Goal: Obtain resource: Download file/media

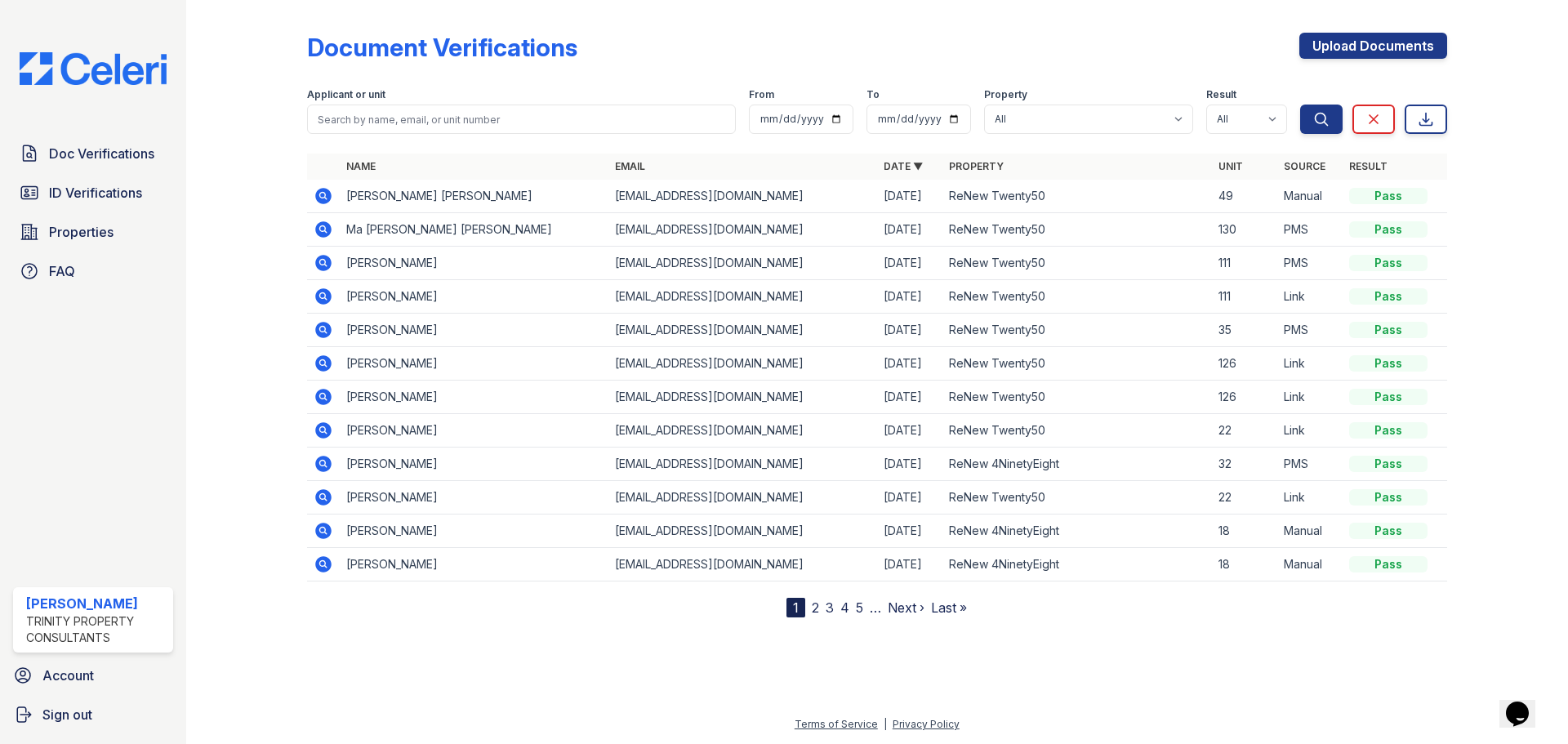
click at [326, 261] on icon at bounding box center [323, 263] width 16 height 16
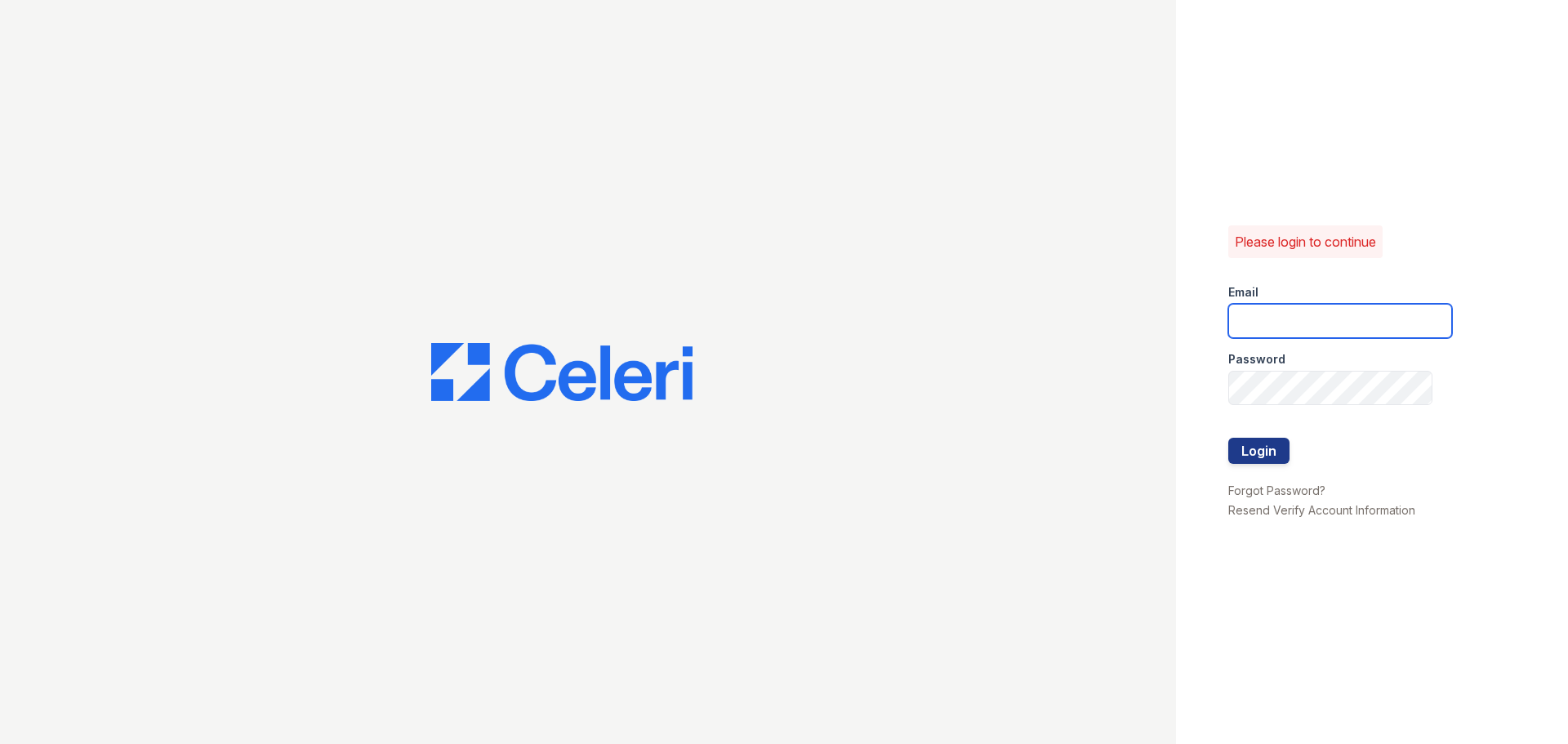
click at [1273, 319] on input "email" at bounding box center [1341, 321] width 224 height 35
type input "[EMAIL_ADDRESS][DOMAIN_NAME]"
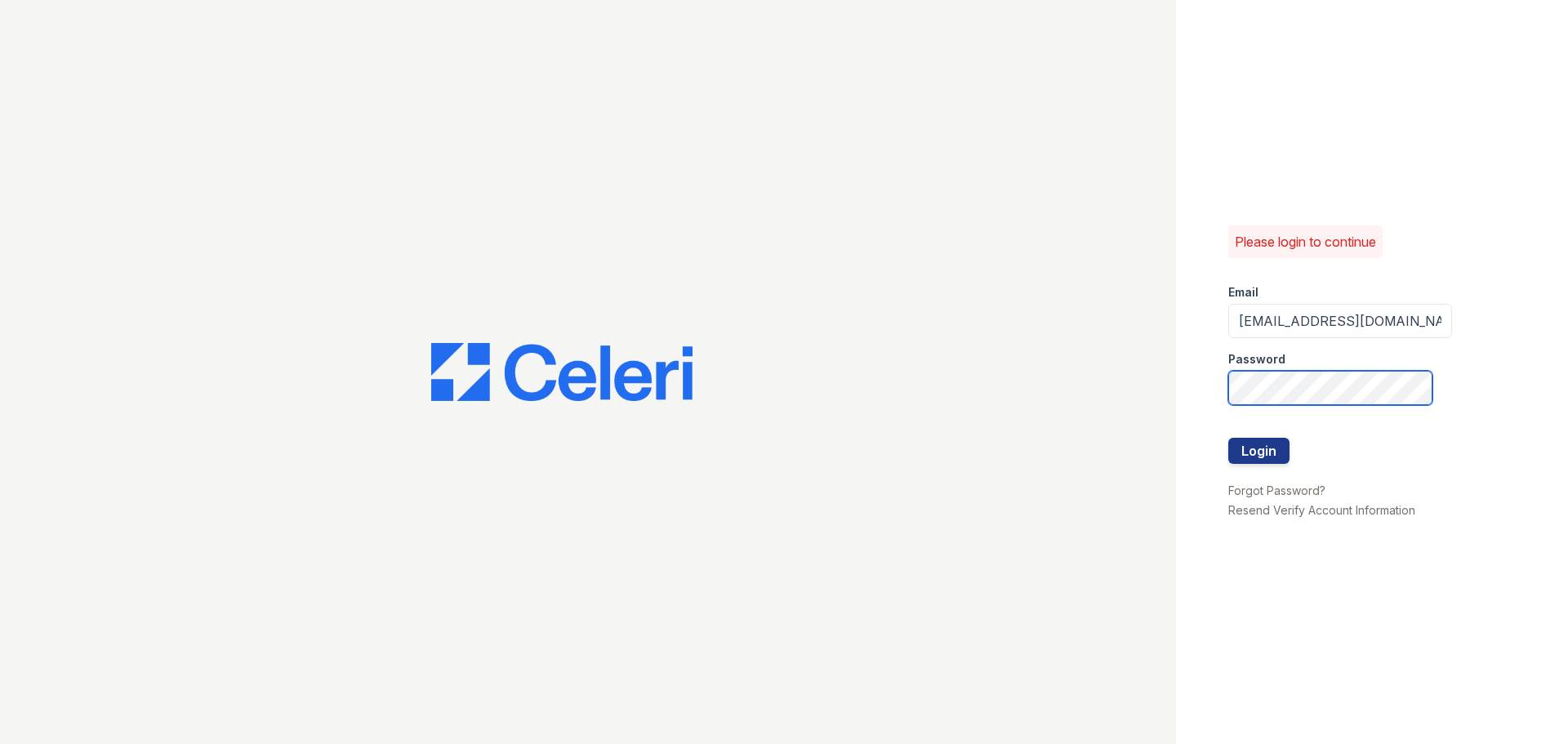
click at [1229, 438] on button "Login" at bounding box center [1259, 451] width 62 height 26
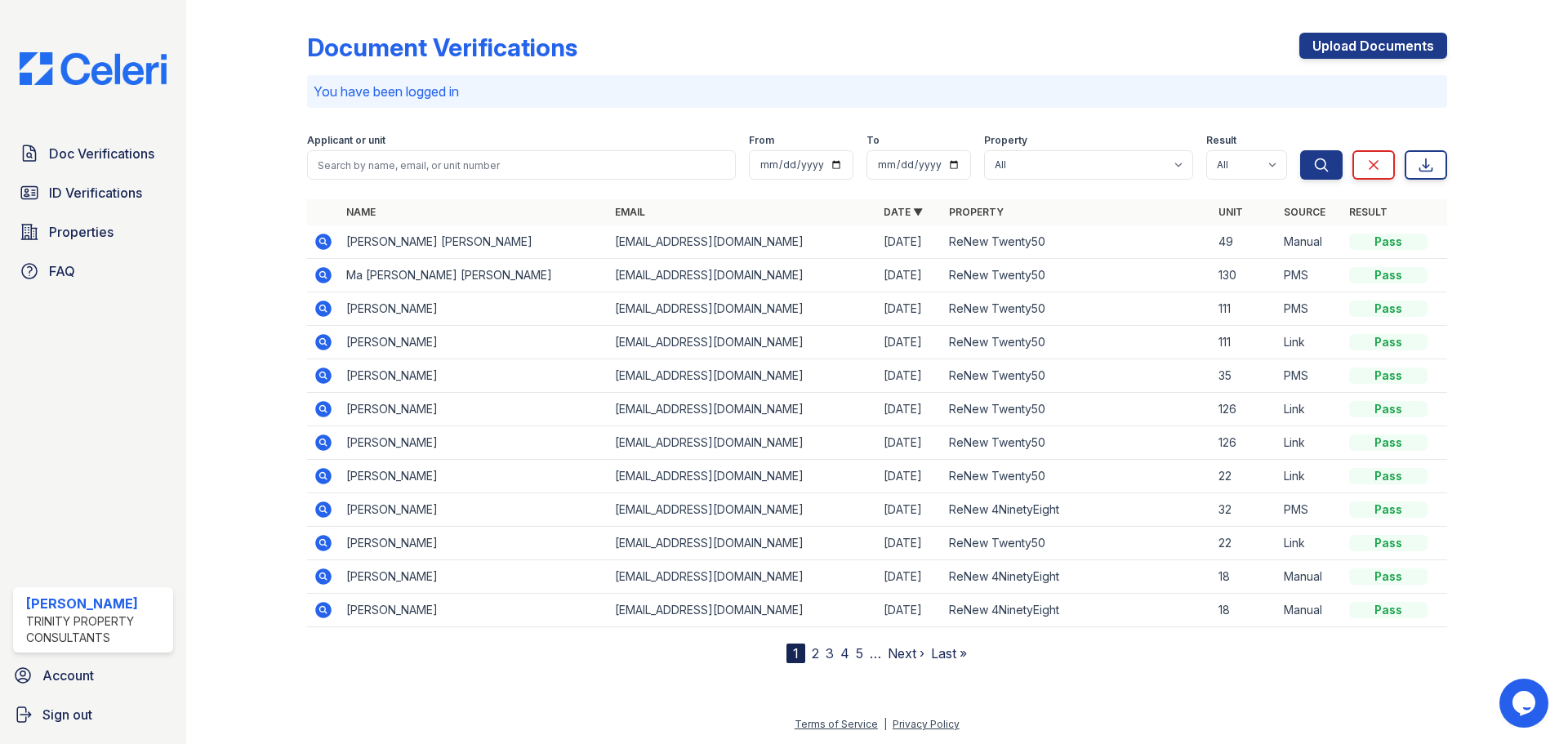
click at [323, 306] on icon at bounding box center [323, 308] width 20 height 20
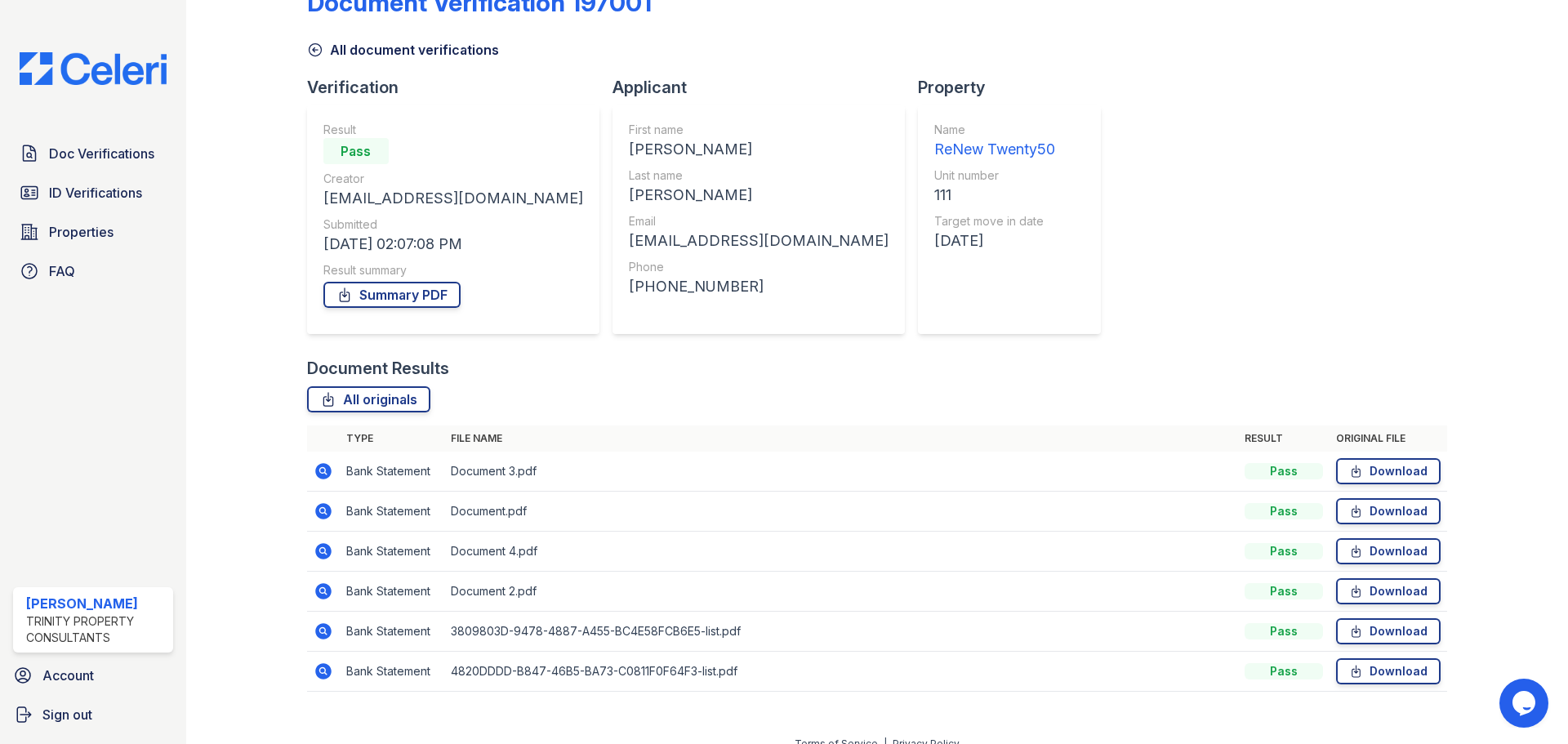
scroll to position [64, 0]
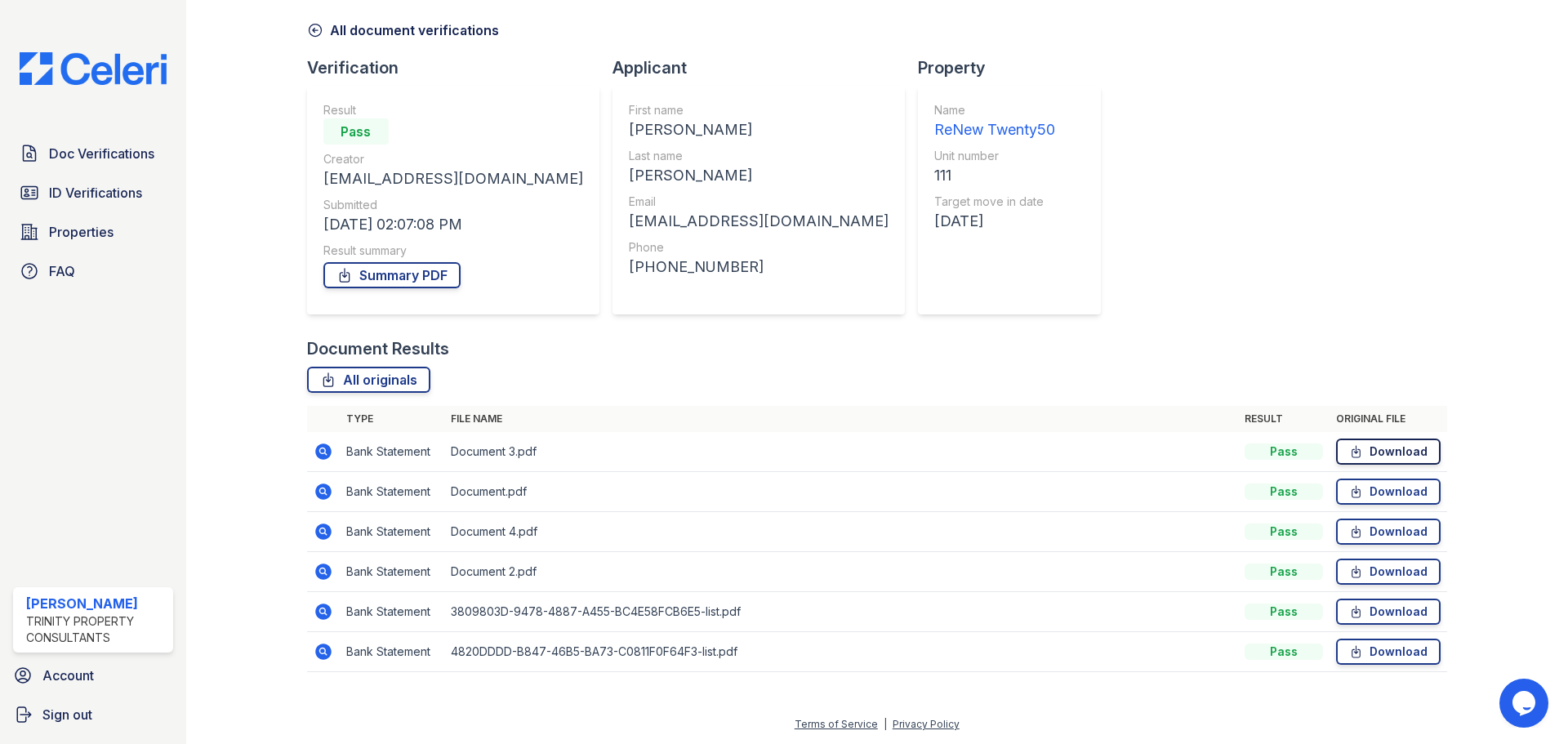
click at [1400, 453] on link "Download" at bounding box center [1388, 451] width 104 height 26
click at [432, 276] on link "Summary PDF" at bounding box center [392, 275] width 137 height 26
click at [117, 157] on span "Doc Verifications" at bounding box center [101, 154] width 105 height 20
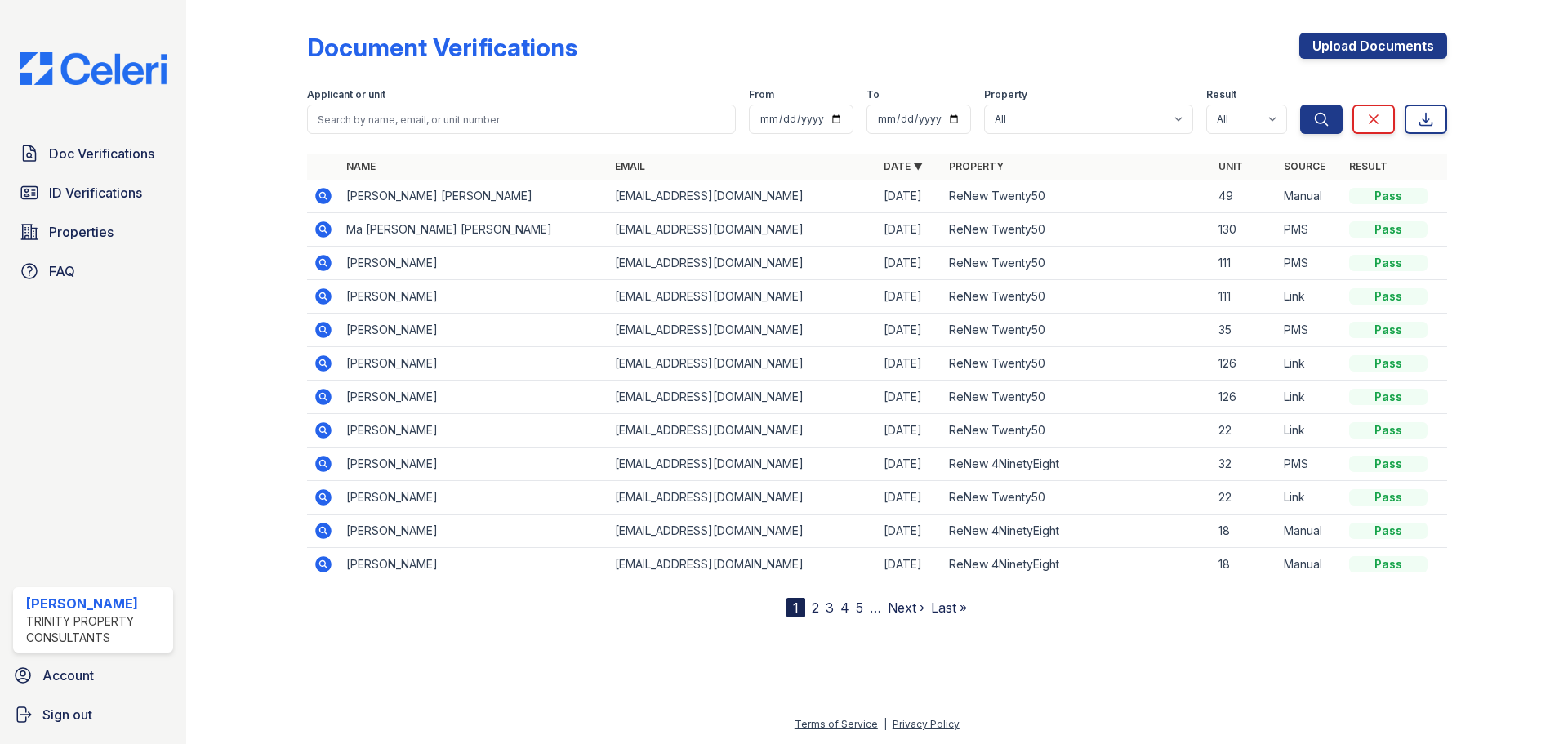
click at [325, 295] on icon at bounding box center [323, 296] width 20 height 20
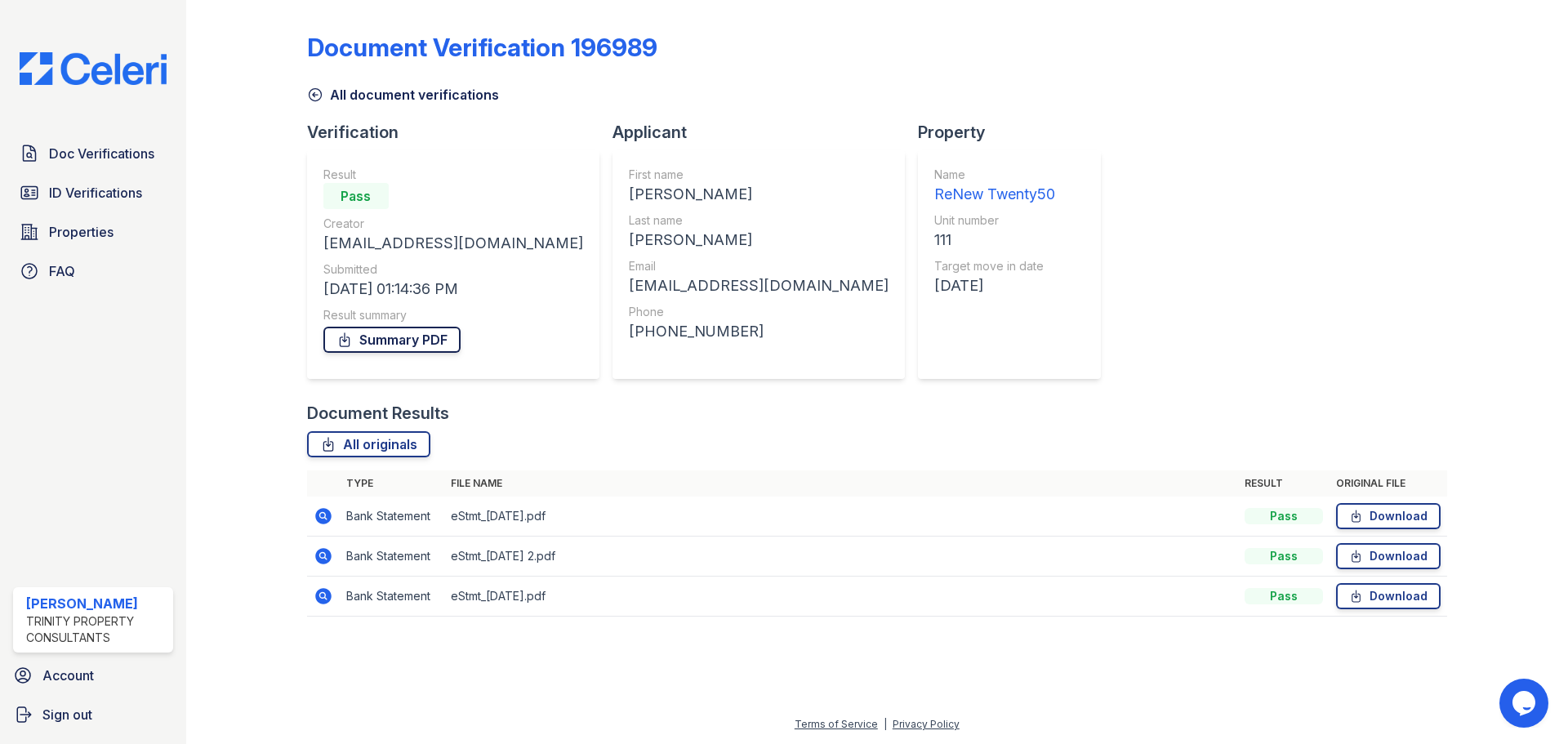
click at [410, 344] on link "Summary PDF" at bounding box center [392, 339] width 137 height 26
click at [1393, 519] on link "Download" at bounding box center [1388, 517] width 104 height 26
click at [1394, 556] on link "Download" at bounding box center [1388, 556] width 104 height 26
click at [1388, 600] on link "Download" at bounding box center [1388, 596] width 104 height 26
click at [1190, 285] on div "Document Verification 196989 All document verifications Verification Result Pas…" at bounding box center [877, 320] width 1140 height 627
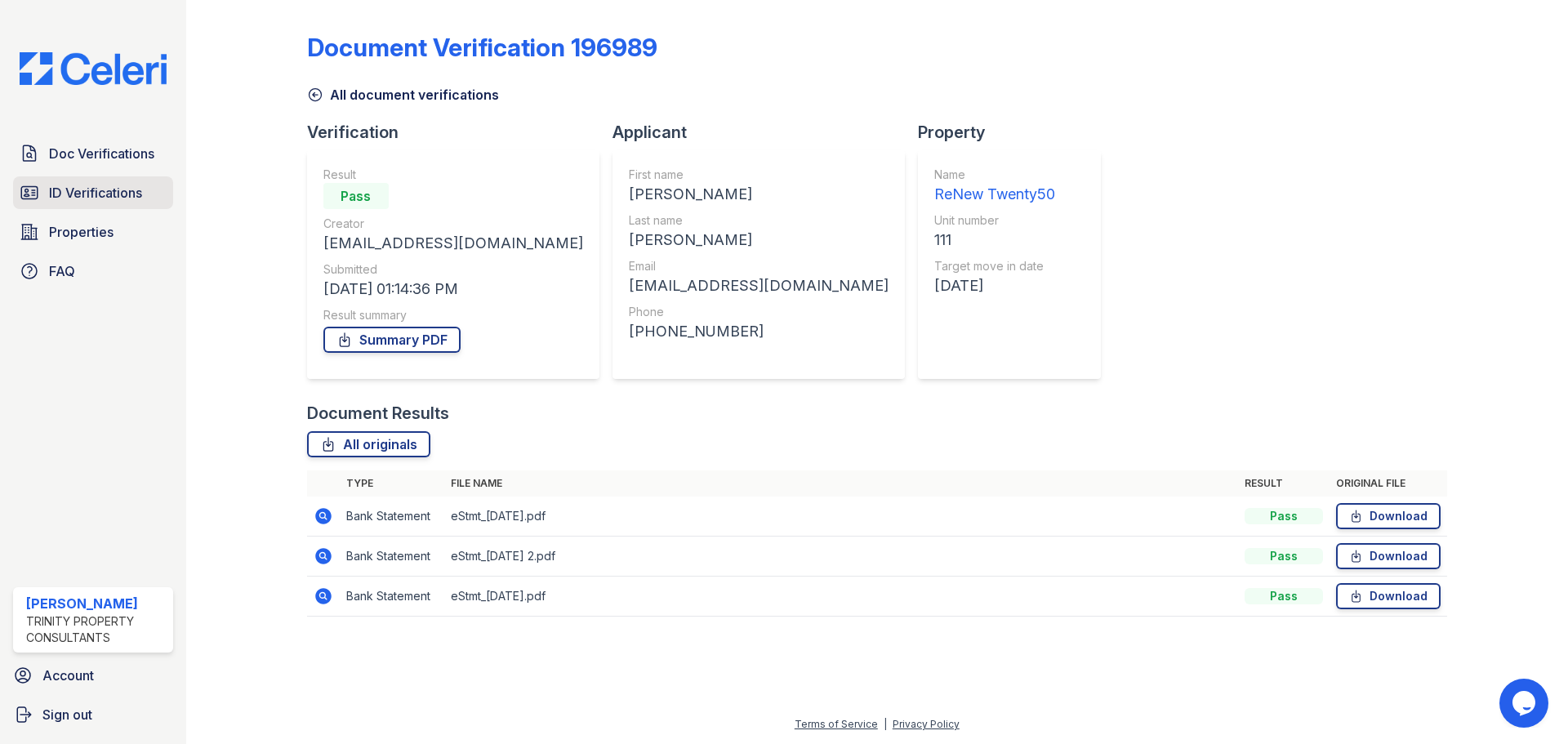
click at [123, 187] on span "ID Verifications" at bounding box center [95, 193] width 93 height 20
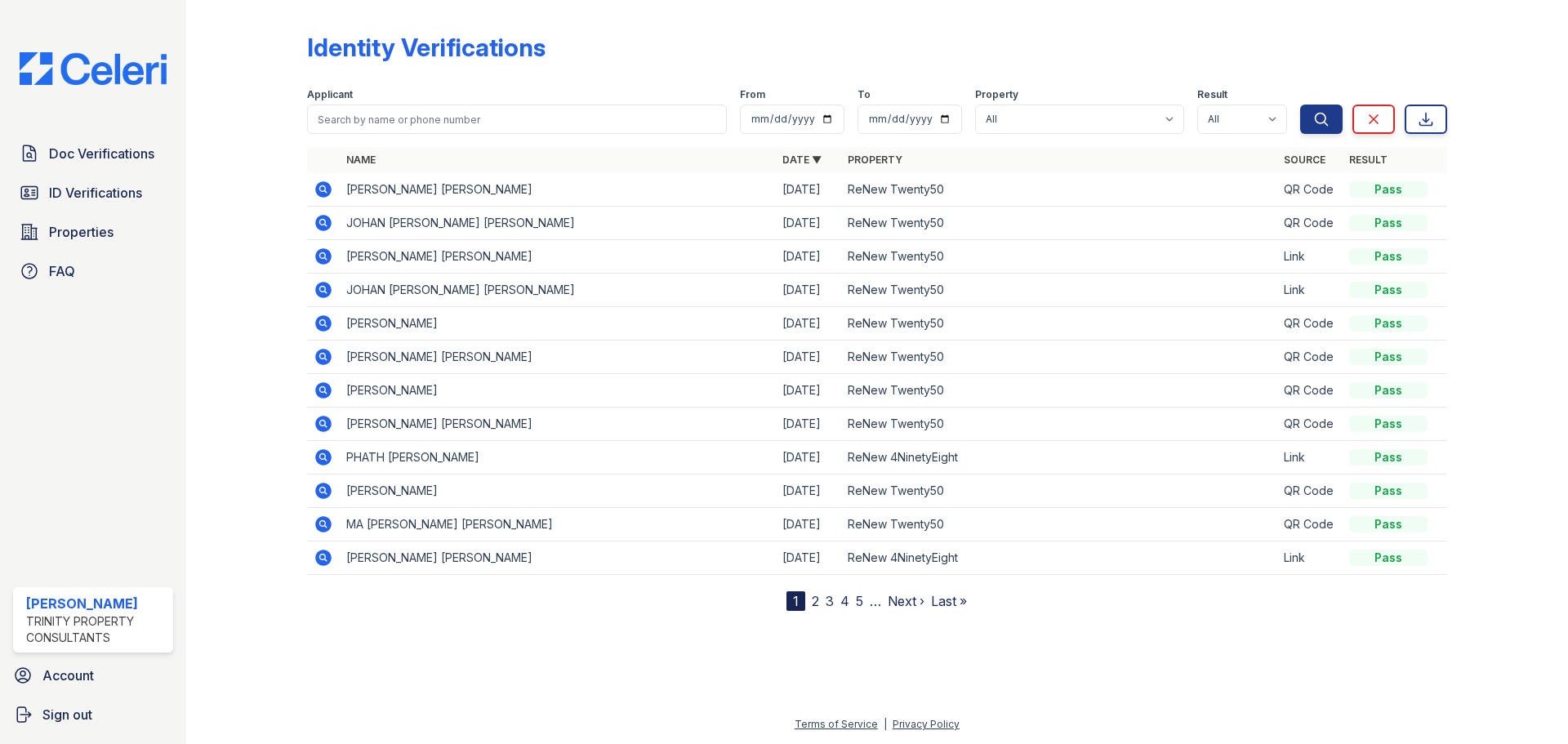
click at [322, 219] on icon at bounding box center [323, 223] width 20 height 20
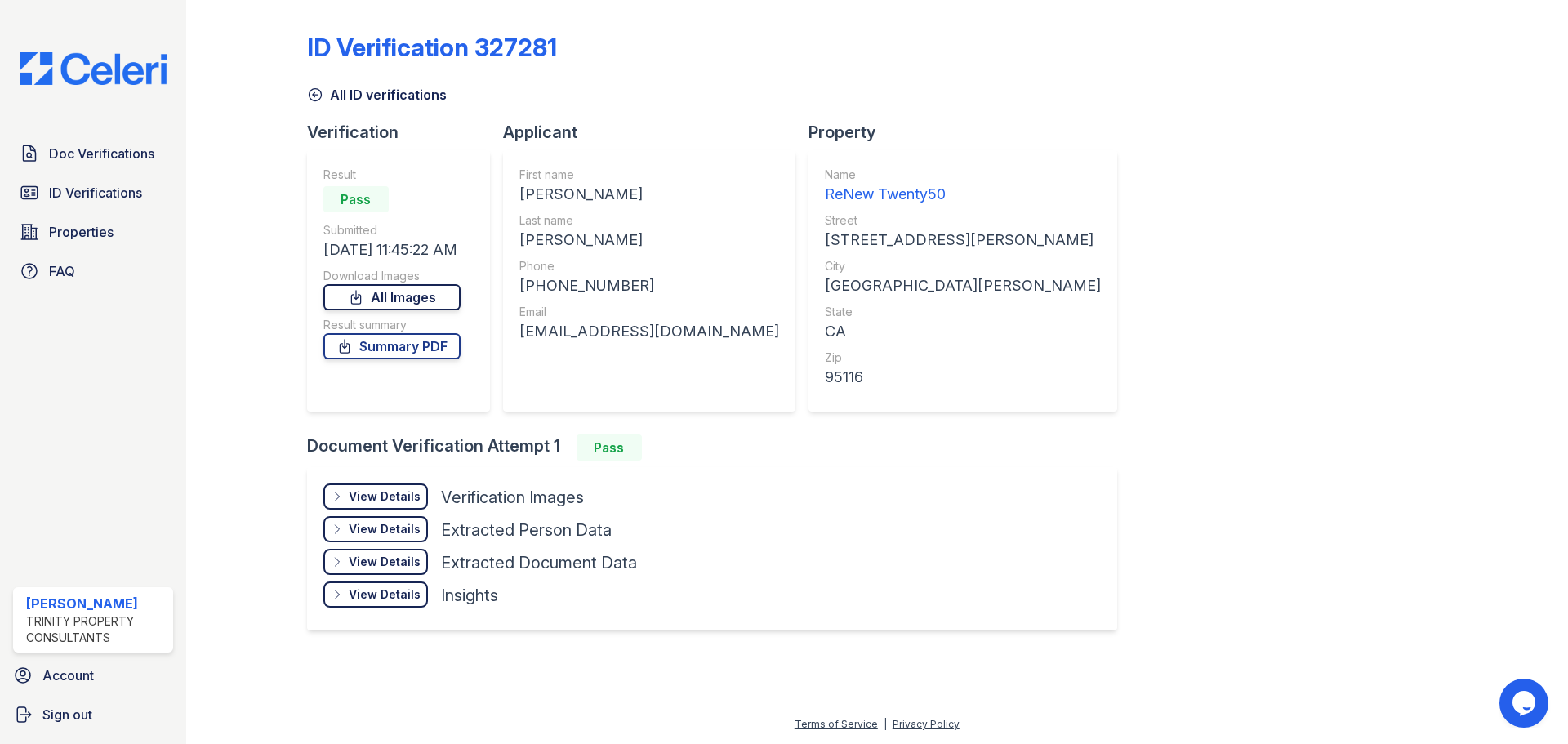
click at [397, 292] on link "All Images" at bounding box center [392, 298] width 137 height 26
click at [1469, 165] on div at bounding box center [1494, 330] width 95 height 647
click at [410, 351] on link "Summary PDF" at bounding box center [392, 346] width 137 height 26
click at [101, 200] on span "ID Verifications" at bounding box center [95, 193] width 93 height 20
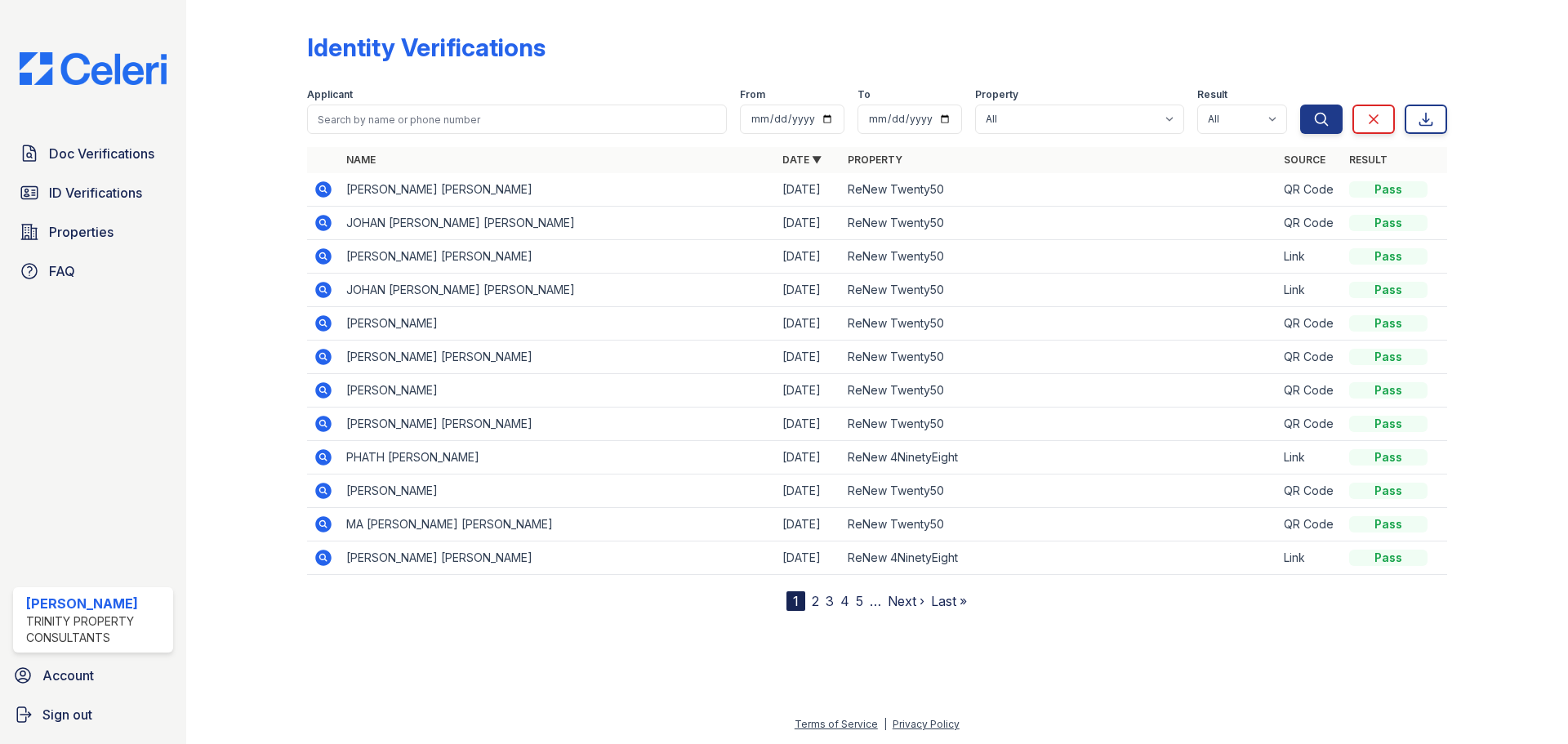
click at [325, 224] on icon at bounding box center [323, 223] width 20 height 20
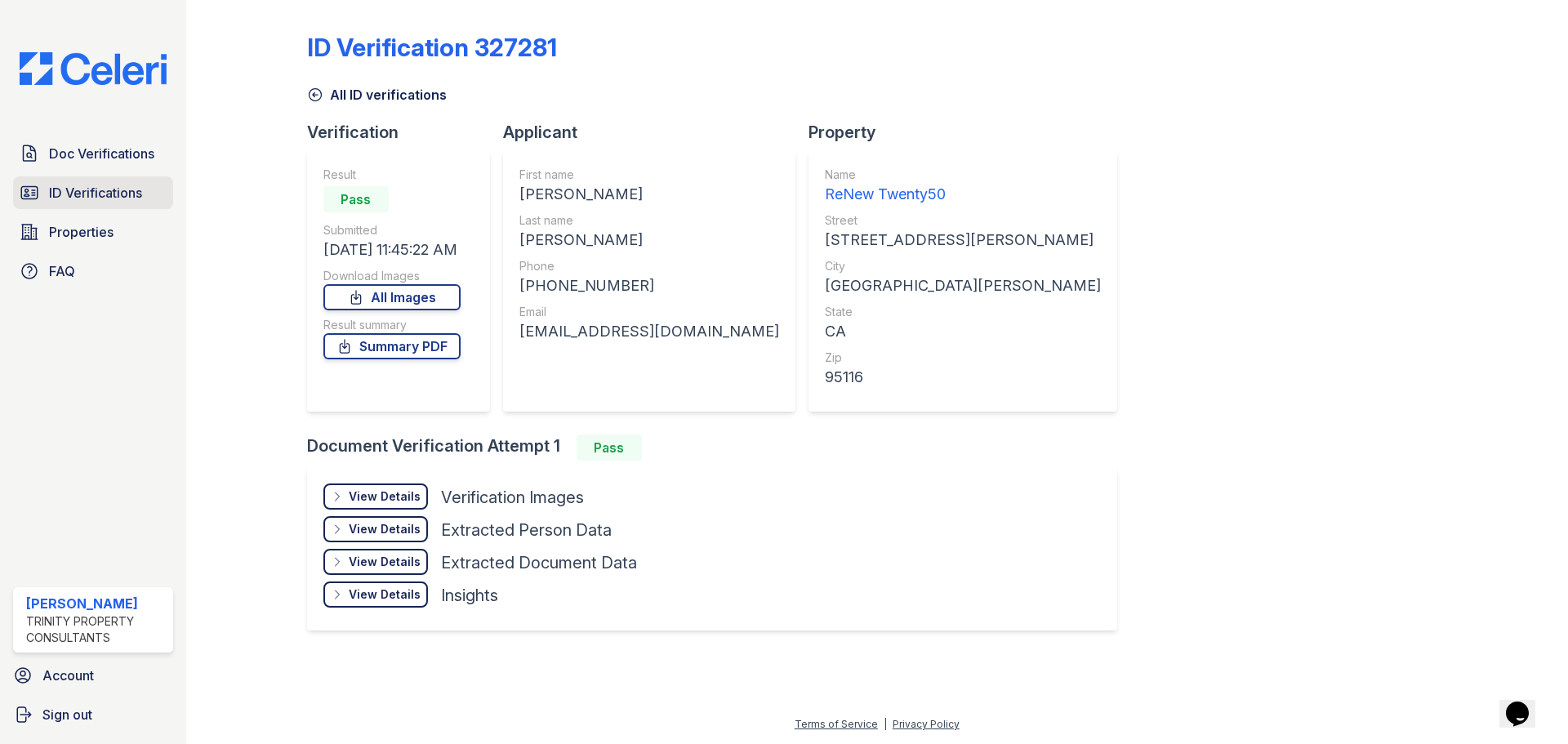
click at [102, 201] on span "ID Verifications" at bounding box center [95, 193] width 93 height 20
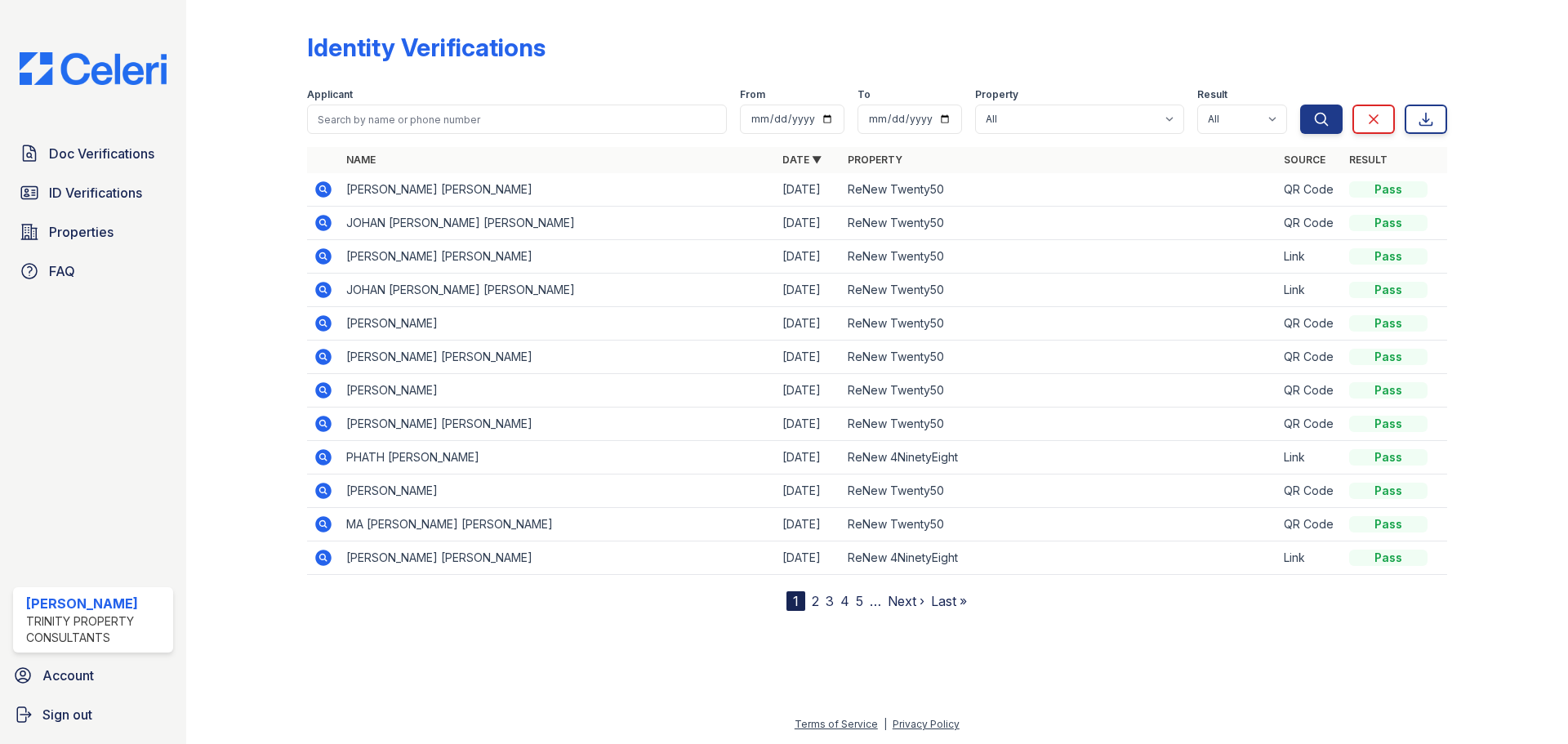
click at [324, 194] on icon at bounding box center [323, 189] width 16 height 16
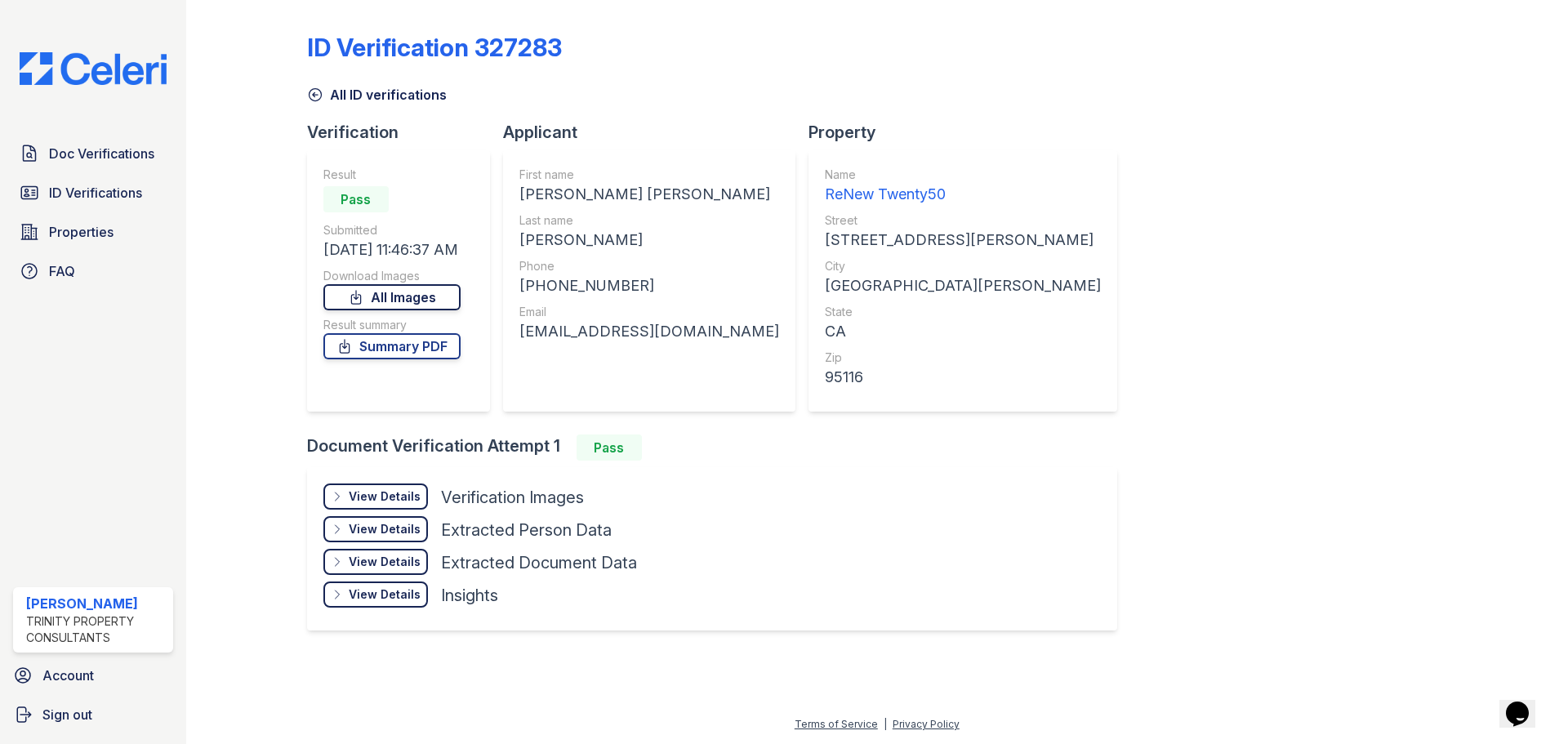
click at [430, 298] on link "All Images" at bounding box center [392, 298] width 137 height 26
click at [426, 295] on link "All Images" at bounding box center [392, 298] width 137 height 26
click at [398, 350] on link "Summary PDF" at bounding box center [392, 346] width 137 height 26
click at [1507, 203] on div at bounding box center [1494, 330] width 95 height 647
